Goal: Navigation & Orientation: Find specific page/section

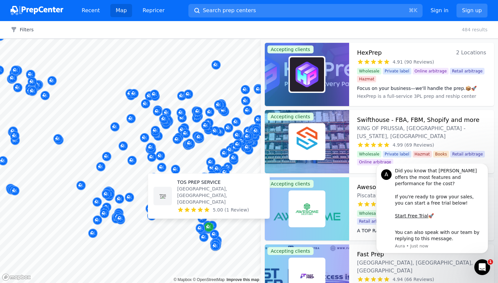
click at [209, 224] on icon "Map marker" at bounding box center [208, 227] width 5 height 7
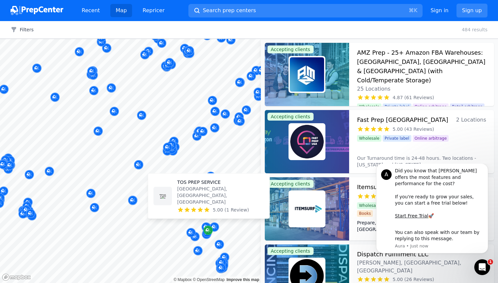
click at [209, 224] on div "Map marker" at bounding box center [205, 226] width 9 height 9
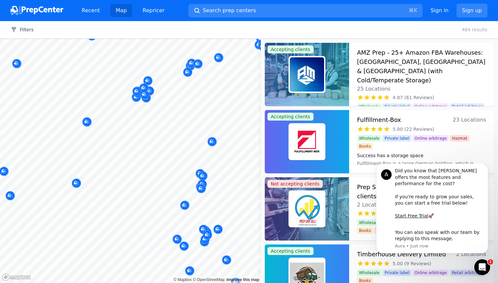
click at [210, 229] on div at bounding box center [207, 227] width 126 height 5
click at [212, 228] on div at bounding box center [207, 227] width 126 height 5
click at [209, 228] on div at bounding box center [207, 227] width 126 height 5
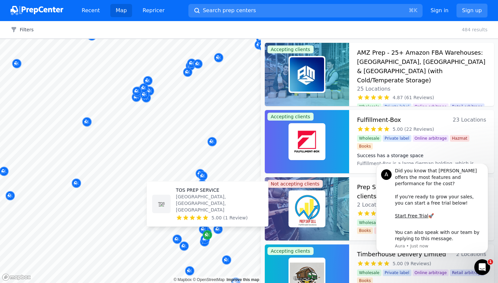
click at [207, 231] on div "Map marker" at bounding box center [207, 234] width 9 height 9
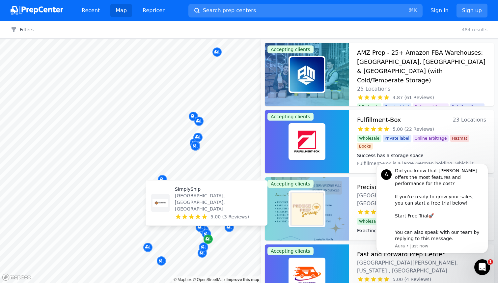
click at [207, 231] on icon "Map marker" at bounding box center [206, 233] width 5 height 7
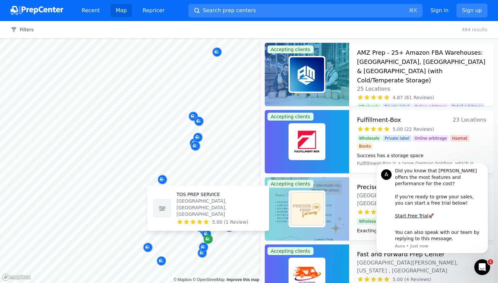
click at [208, 238] on icon "Map marker" at bounding box center [207, 239] width 5 height 7
click at [207, 240] on icon "Map marker" at bounding box center [207, 239] width 5 height 7
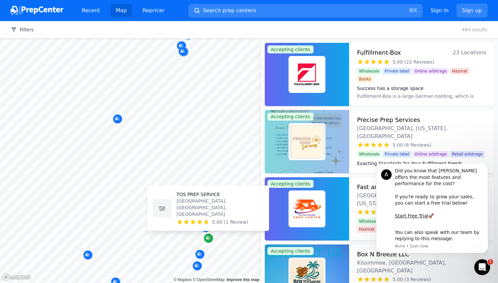
click at [207, 240] on icon "Map marker" at bounding box center [208, 238] width 5 height 7
click at [207, 240] on div "Map marker" at bounding box center [208, 237] width 9 height 9
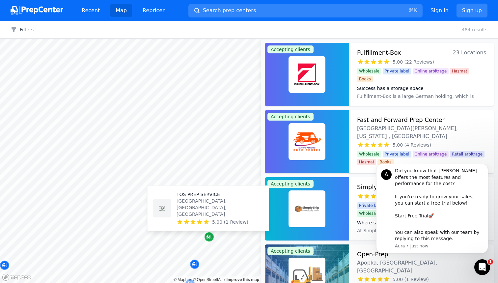
click at [207, 240] on div "Map marker" at bounding box center [208, 236] width 9 height 9
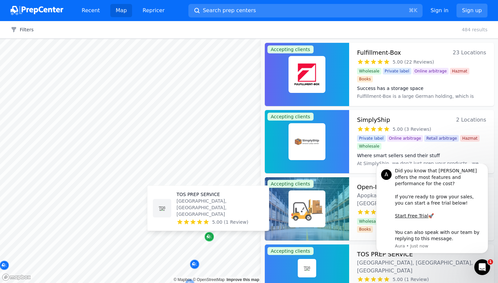
click at [207, 39] on div at bounding box center [130, 39] width 261 height 0
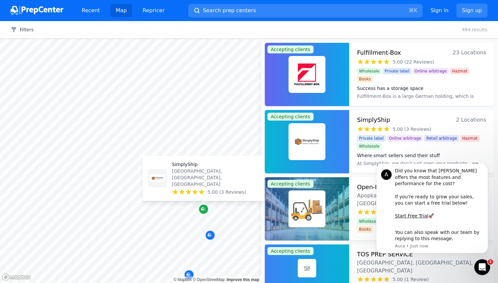
click at [202, 211] on icon "Map marker" at bounding box center [203, 209] width 5 height 7
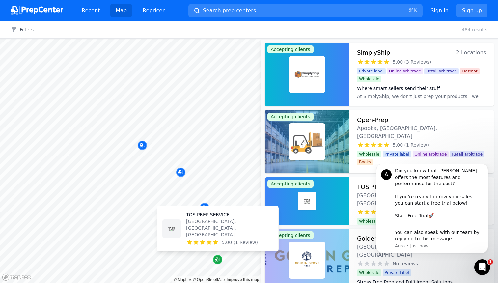
click at [218, 260] on icon "Map marker" at bounding box center [217, 259] width 5 height 4
